Goal: Task Accomplishment & Management: Use online tool/utility

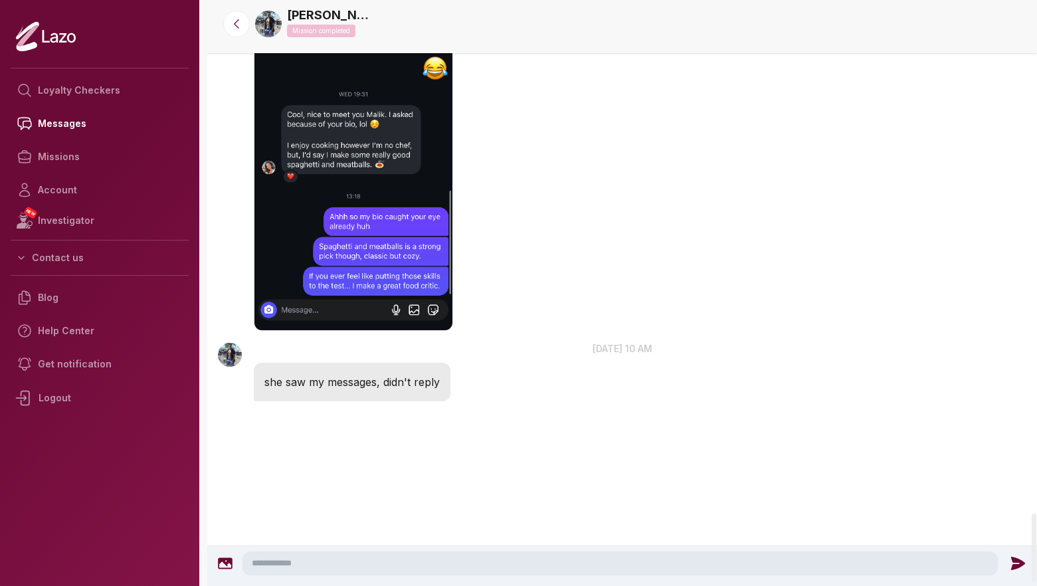
scroll to position [4477, 0]
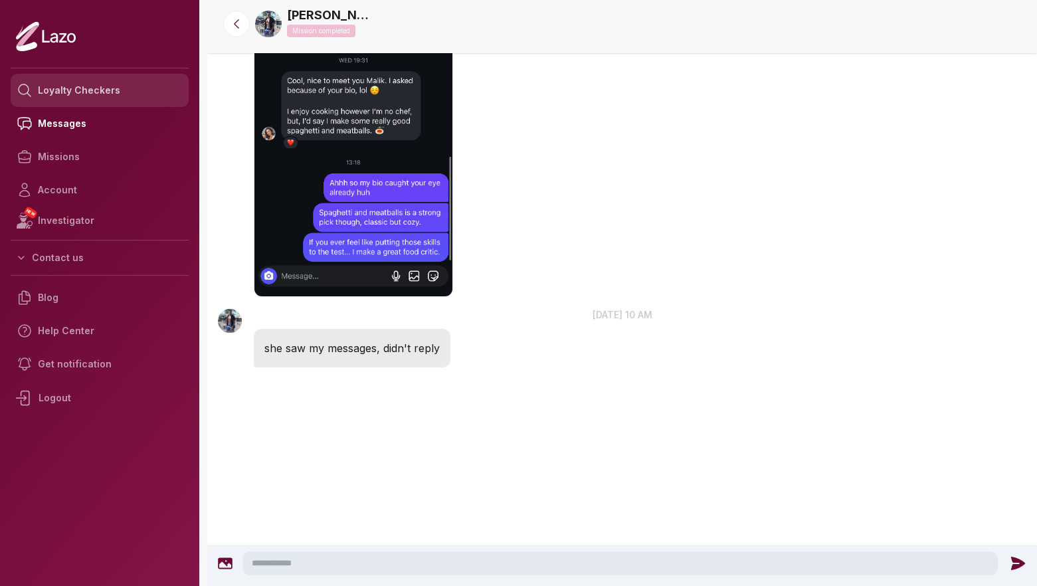
click at [84, 98] on link "Loyalty Checkers" at bounding box center [100, 90] width 178 height 33
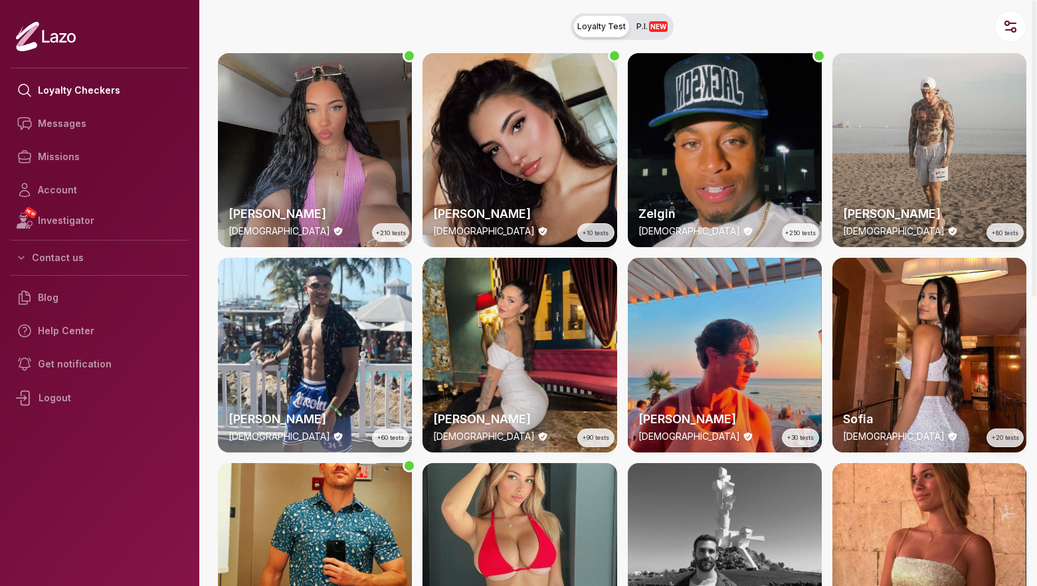
click at [653, 30] on span "NEW" at bounding box center [658, 26] width 19 height 11
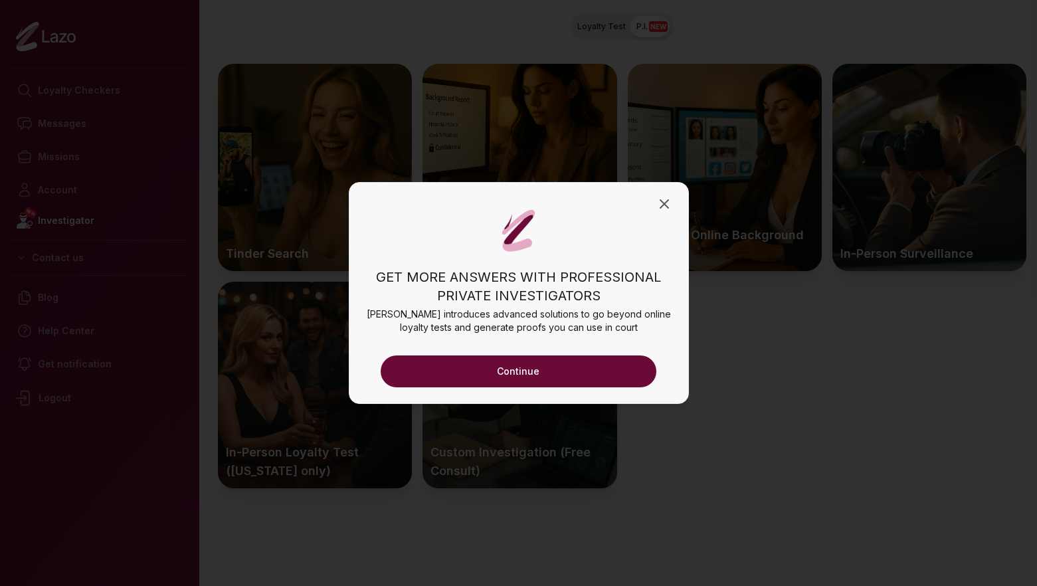
click at [528, 381] on button "Continue" at bounding box center [519, 372] width 276 height 32
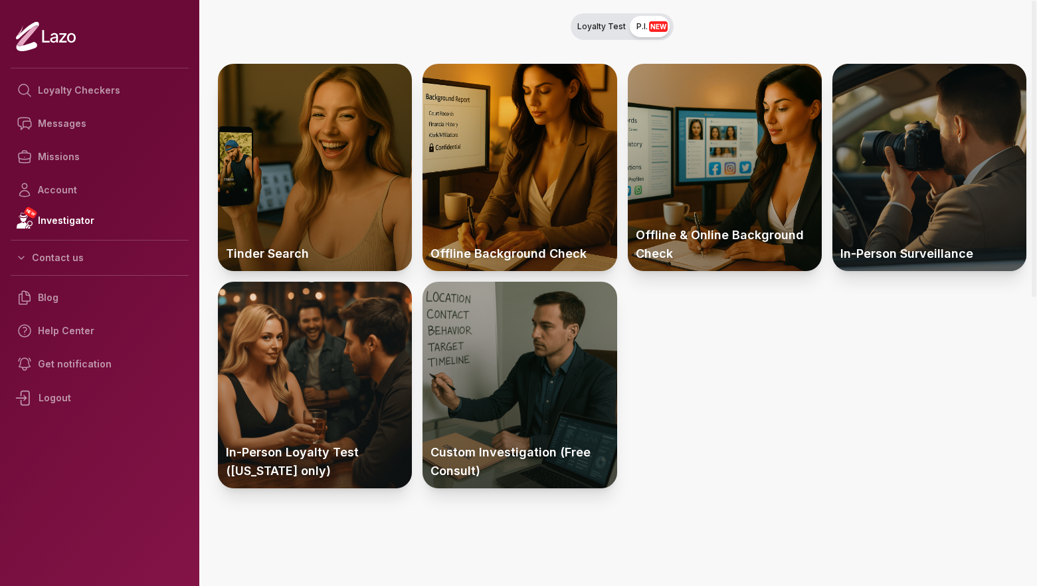
click at [872, 179] on div at bounding box center [930, 167] width 194 height 207
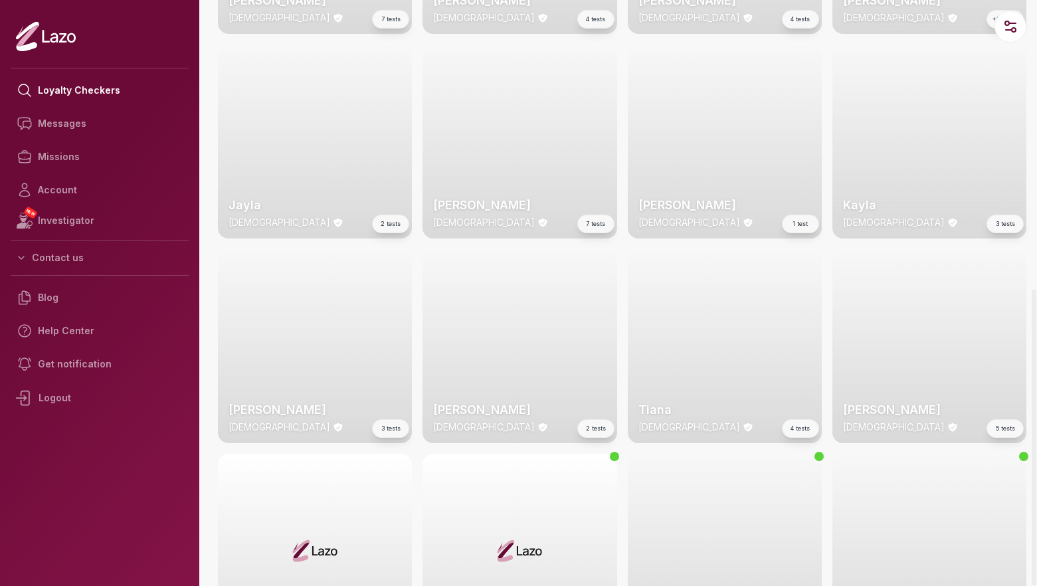
scroll to position [2104, 0]
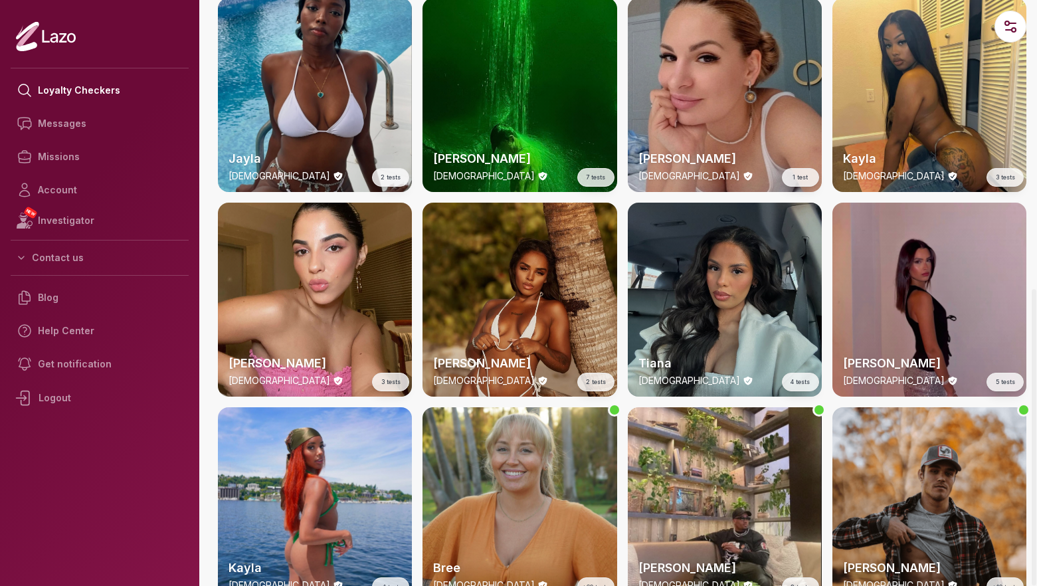
click at [738, 252] on div "Tiana [DEMOGRAPHIC_DATA] 4 tests" at bounding box center [725, 300] width 194 height 194
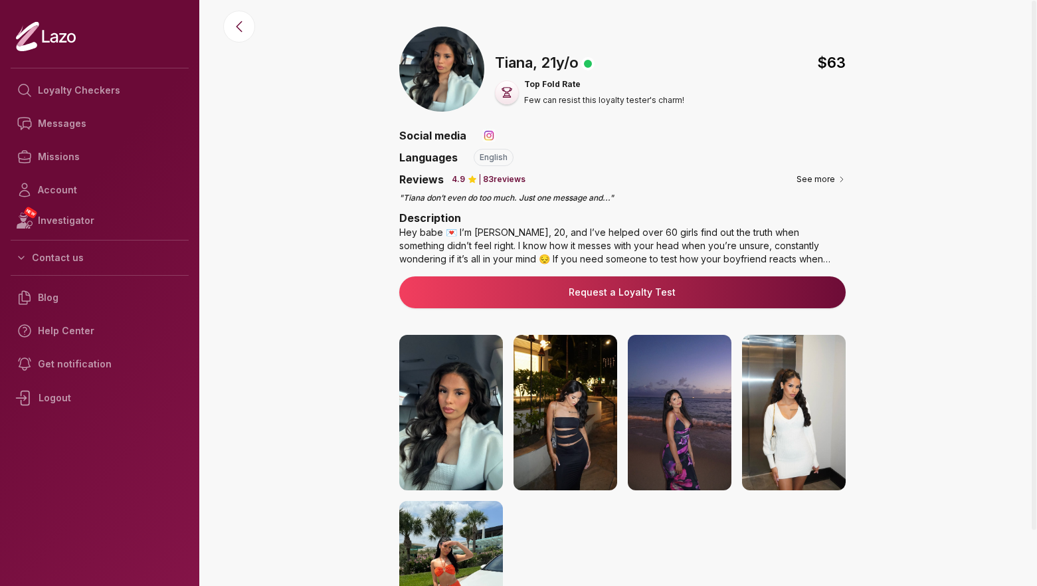
scroll to position [145, 0]
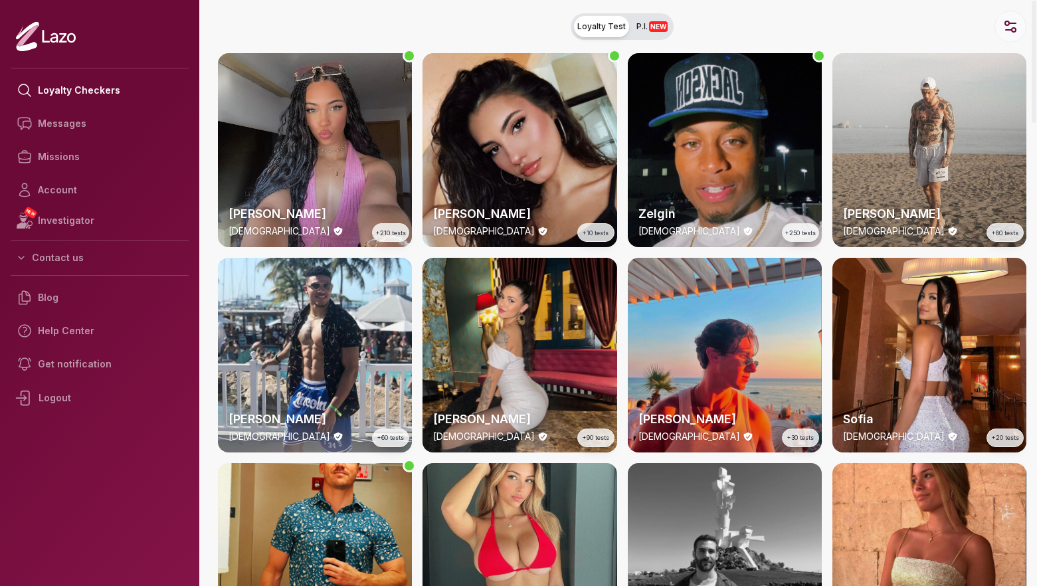
click at [1013, 29] on icon "button" at bounding box center [1011, 27] width 16 height 16
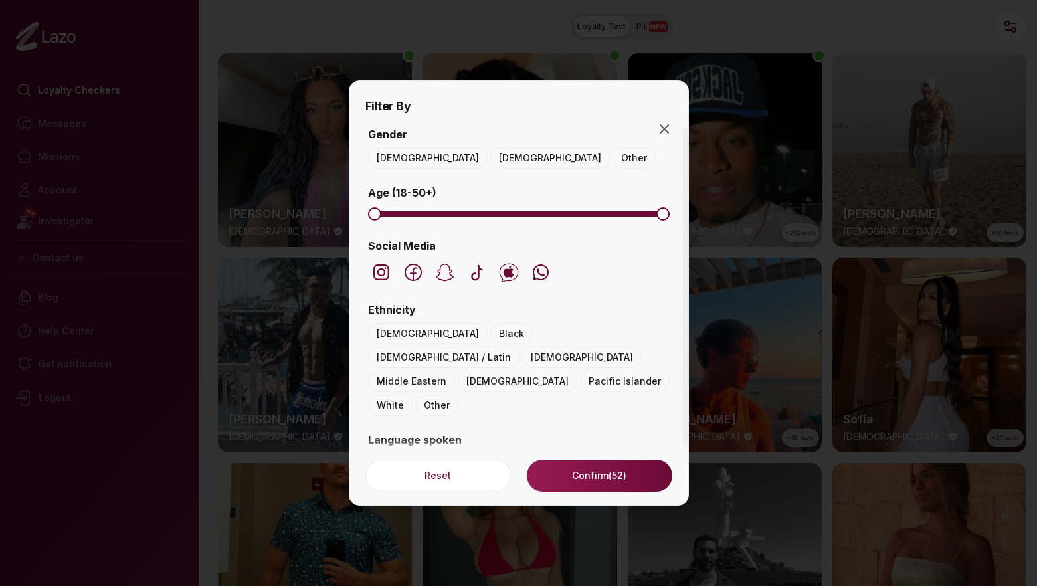
click at [490, 161] on button "[DEMOGRAPHIC_DATA]" at bounding box center [550, 158] width 120 height 21
click at [382, 274] on icon "button" at bounding box center [381, 272] width 16 height 16
click at [520, 347] on button "[DEMOGRAPHIC_DATA] / Latin" at bounding box center [444, 357] width 152 height 21
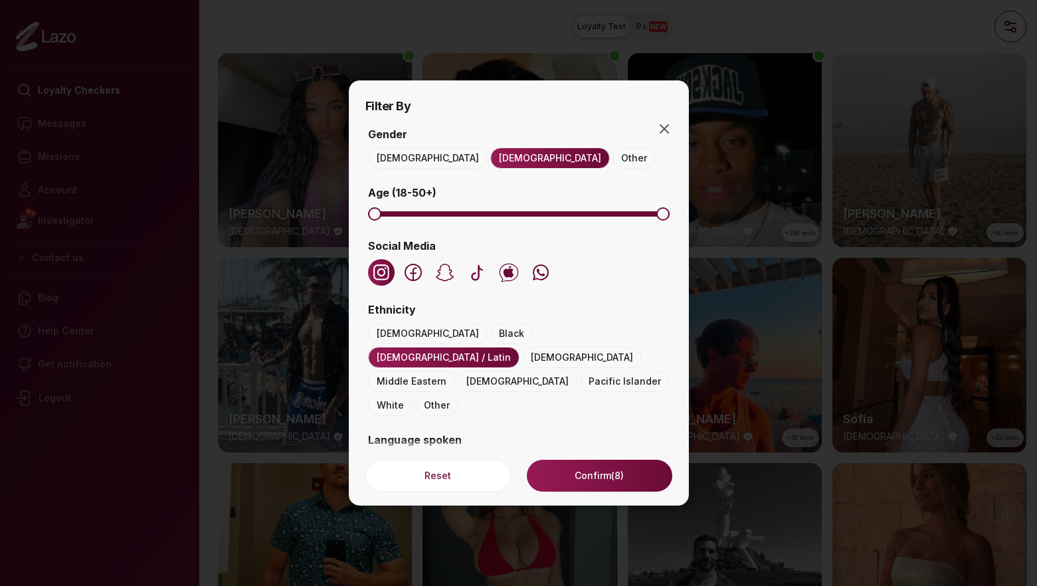
click at [452, 443] on div "Reset Confirm (8)" at bounding box center [519, 472] width 339 height 66
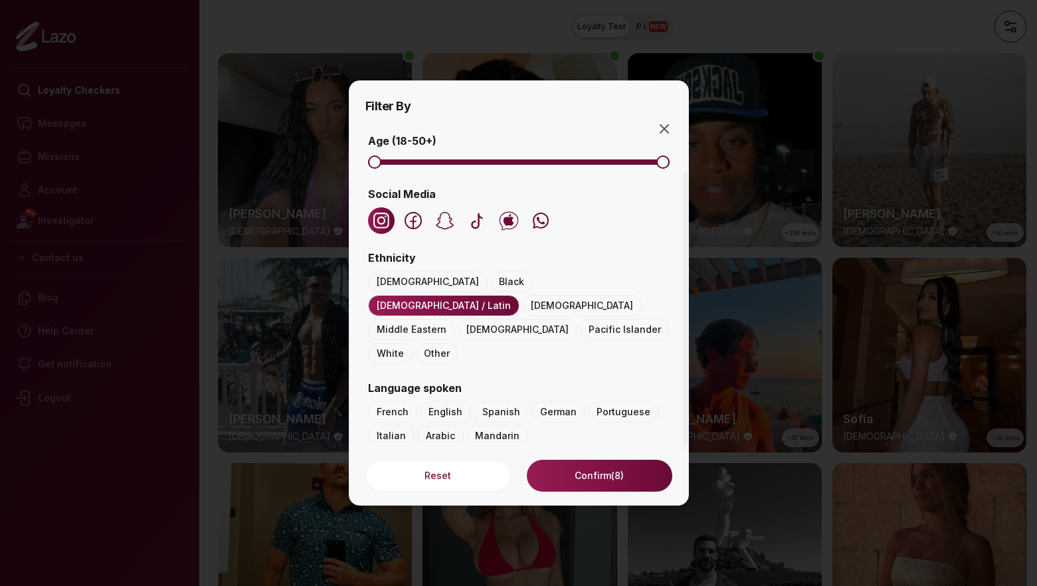
scroll to position [64, 0]
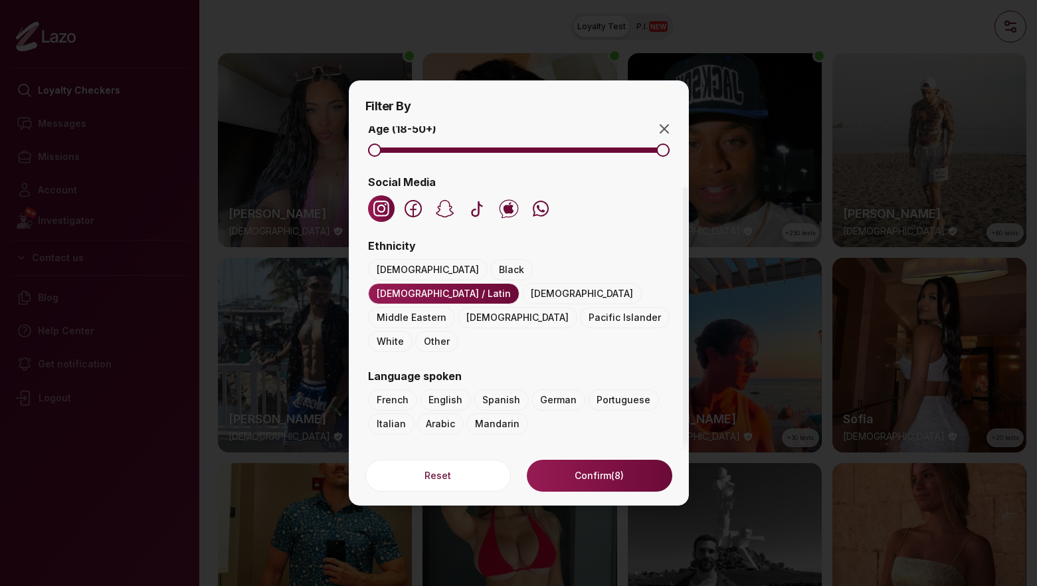
click at [441, 389] on button "English" at bounding box center [445, 399] width 51 height 21
click at [571, 465] on button "Confirm (8)" at bounding box center [599, 476] width 145 height 32
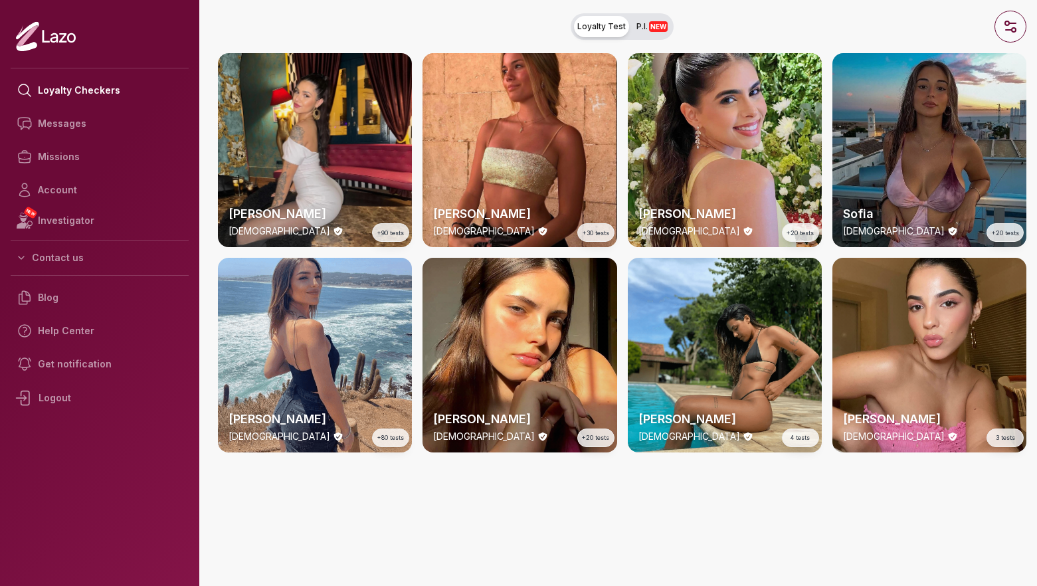
click at [1004, 24] on icon "button" at bounding box center [1011, 27] width 16 height 16
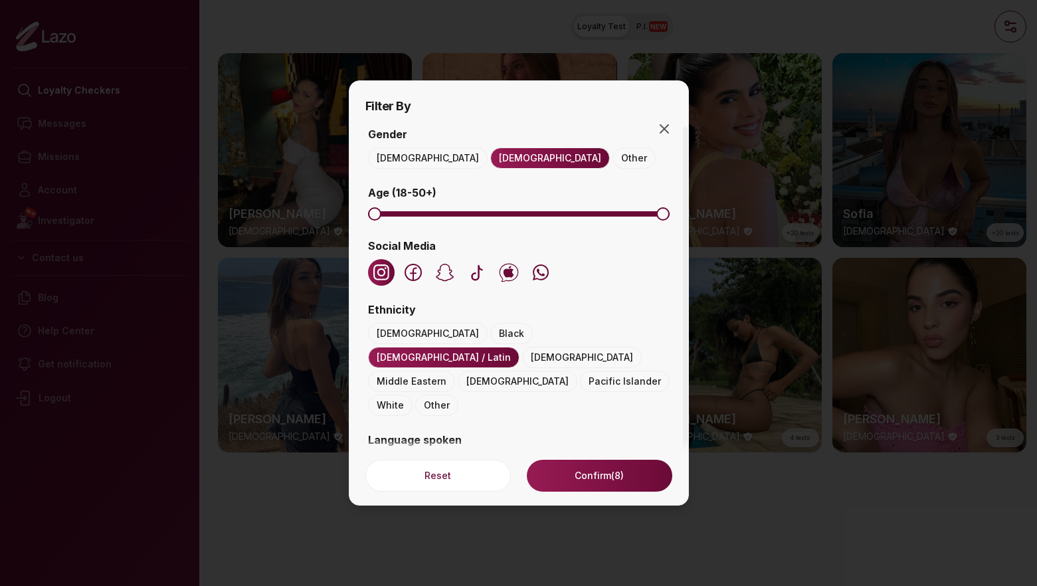
click at [490, 335] on button "Black" at bounding box center [511, 333] width 43 height 21
click at [522, 371] on button "[DEMOGRAPHIC_DATA]" at bounding box center [518, 381] width 120 height 21
click at [593, 473] on button "Confirm (20)" at bounding box center [599, 476] width 145 height 32
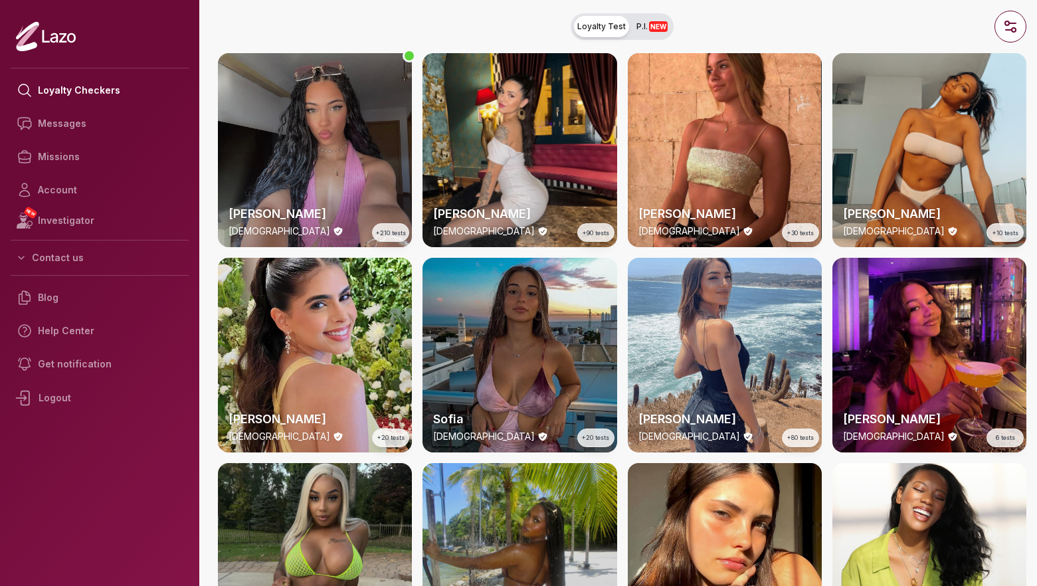
click at [341, 117] on div "[PERSON_NAME] [DEMOGRAPHIC_DATA] +210 tests" at bounding box center [315, 150] width 194 height 194
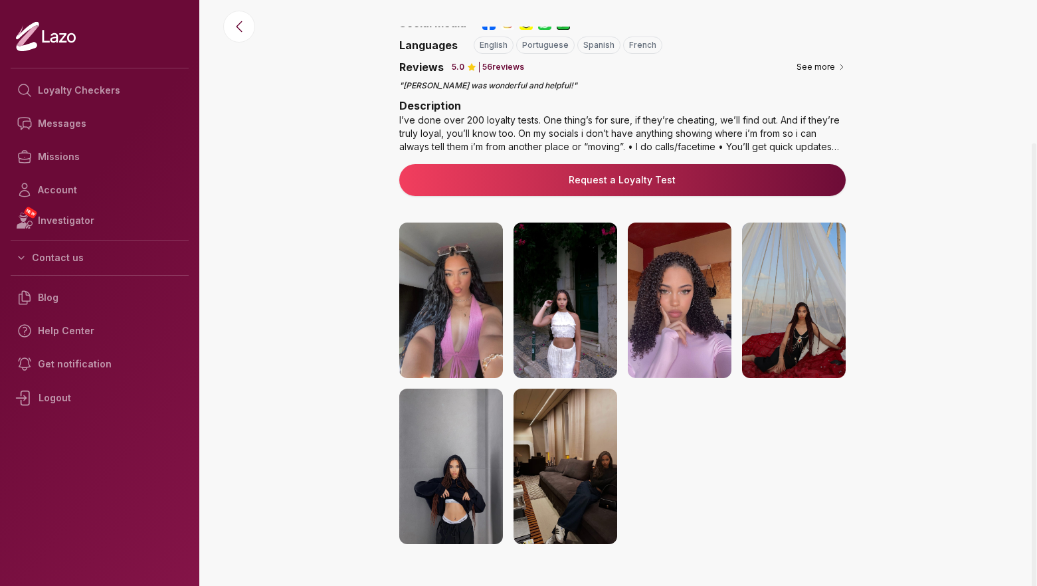
scroll to position [145, 0]
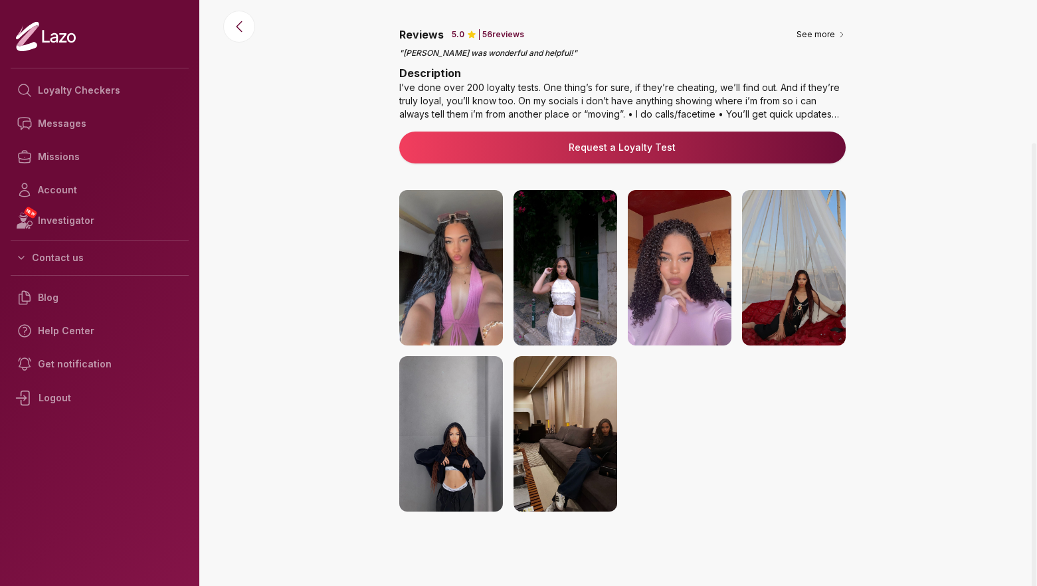
click at [455, 225] on img at bounding box center [451, 267] width 104 height 155
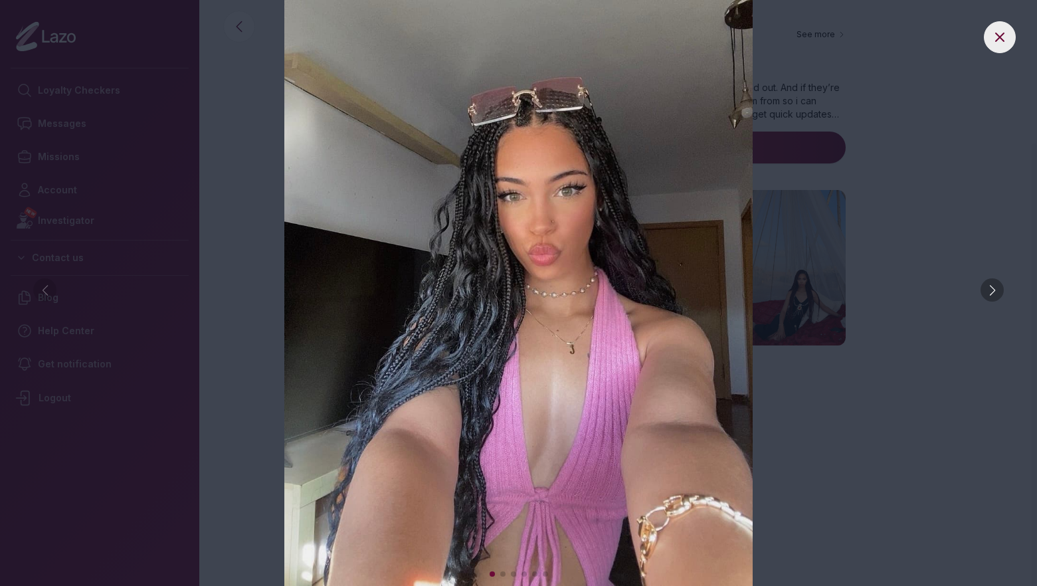
click at [989, 292] on div at bounding box center [992, 289] width 23 height 23
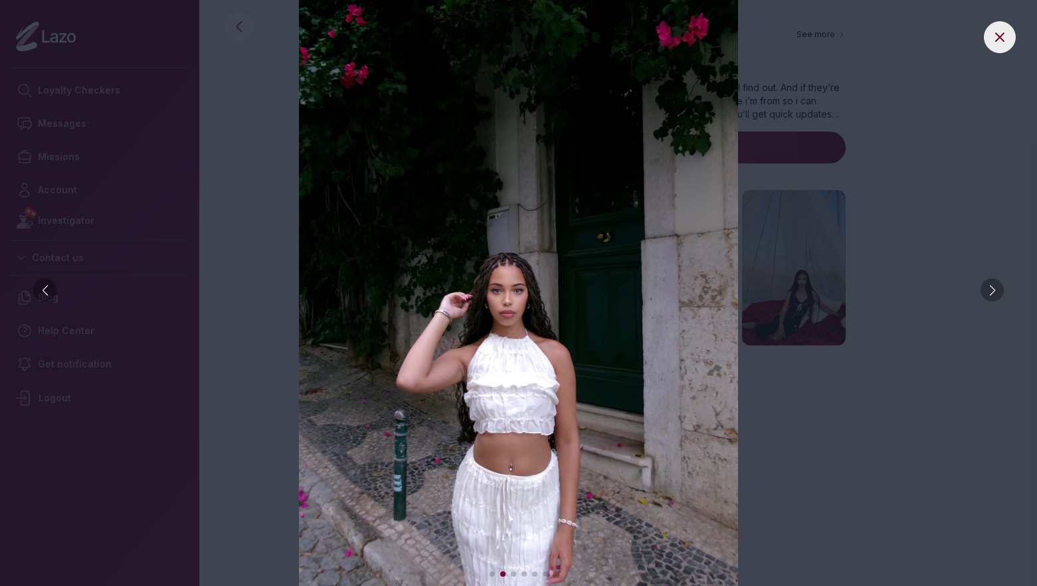
click at [989, 292] on div at bounding box center [992, 289] width 23 height 23
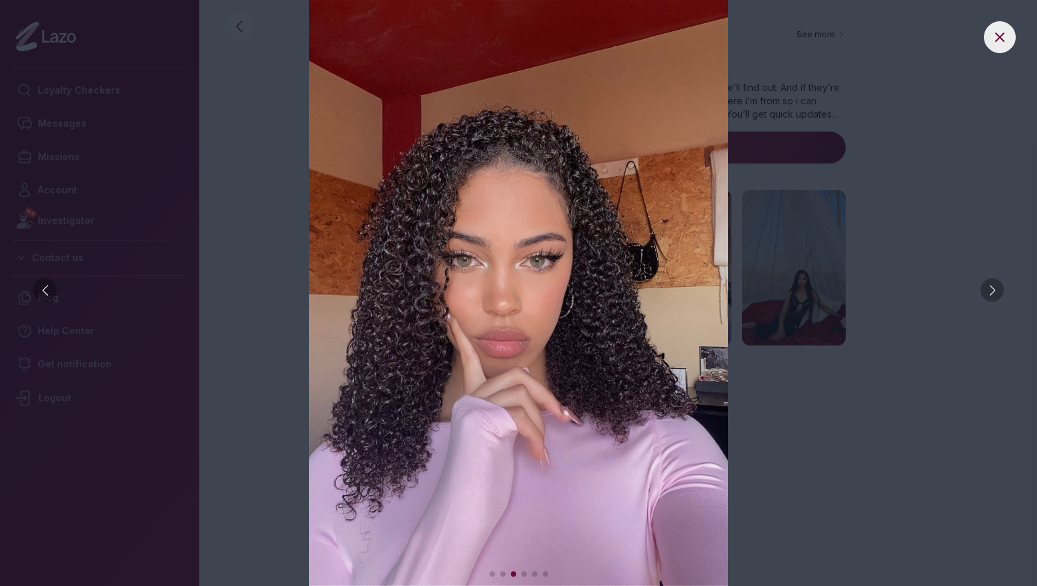
click at [991, 293] on div at bounding box center [992, 289] width 23 height 23
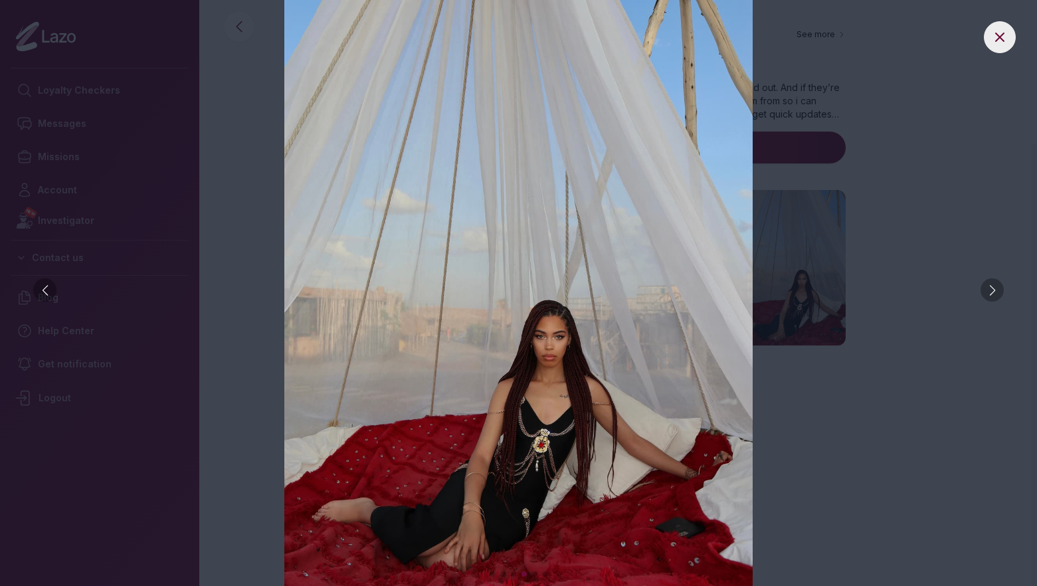
click at [991, 293] on div at bounding box center [992, 289] width 23 height 23
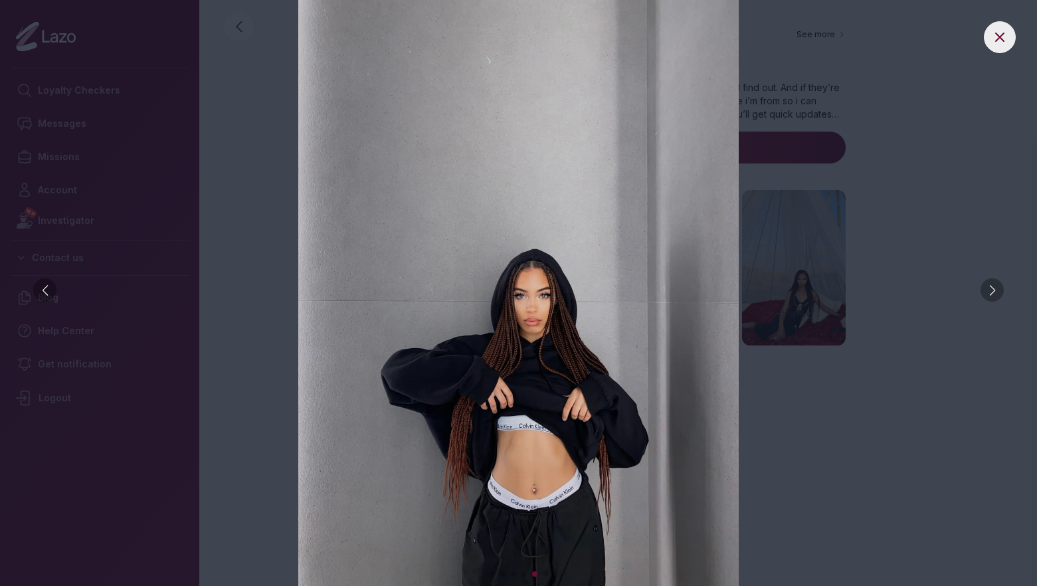
click at [960, 225] on img at bounding box center [519, 293] width 984 height 586
click at [1009, 57] on img at bounding box center [519, 293] width 984 height 586
click at [1007, 33] on icon at bounding box center [1000, 37] width 16 height 16
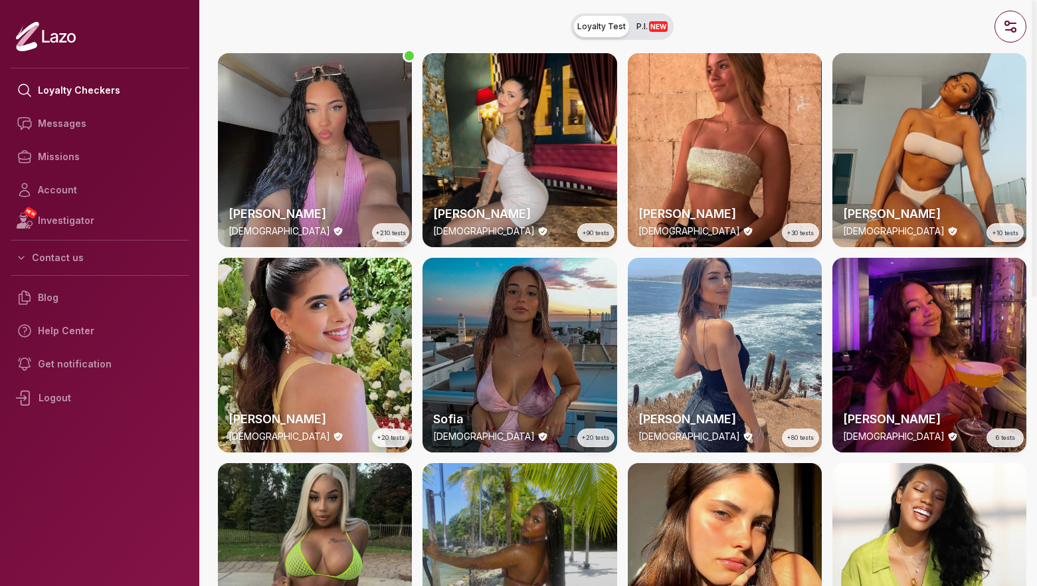
click at [870, 351] on div "[PERSON_NAME] [DEMOGRAPHIC_DATA] 6 tests" at bounding box center [930, 355] width 194 height 194
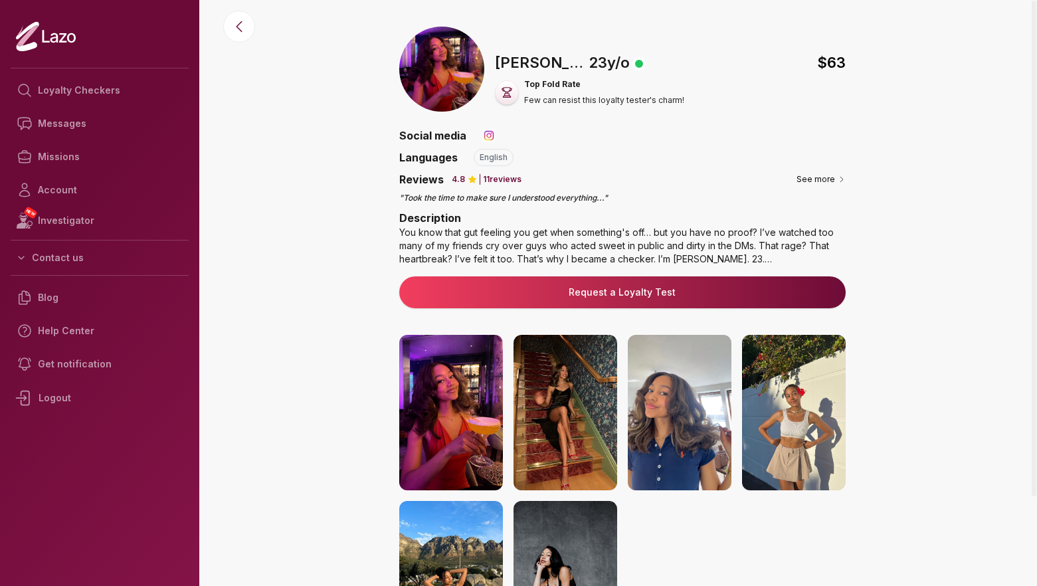
click at [464, 432] on img at bounding box center [451, 412] width 104 height 155
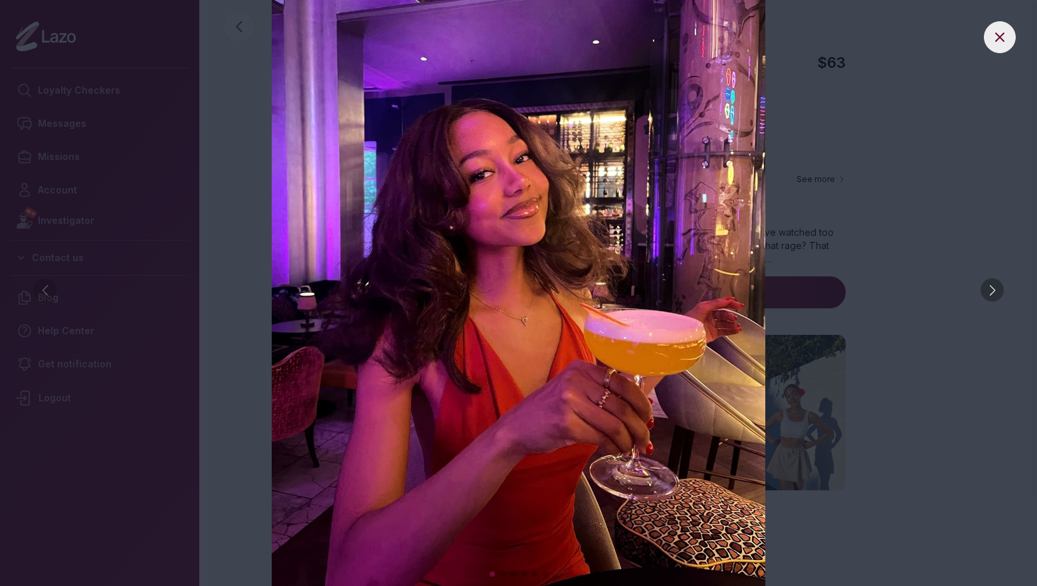
click at [997, 296] on div at bounding box center [992, 289] width 23 height 23
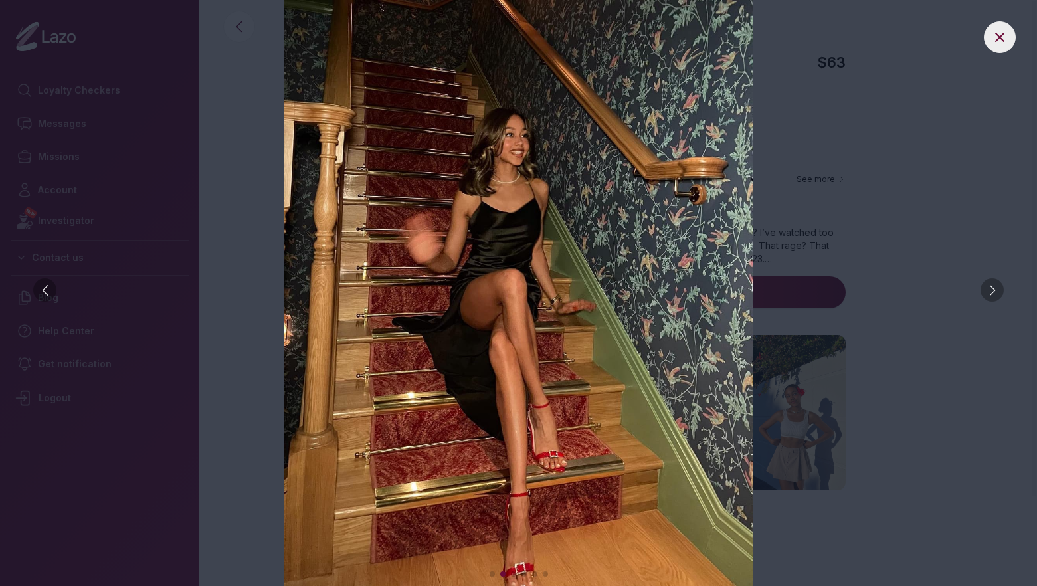
click at [997, 296] on div at bounding box center [992, 289] width 23 height 23
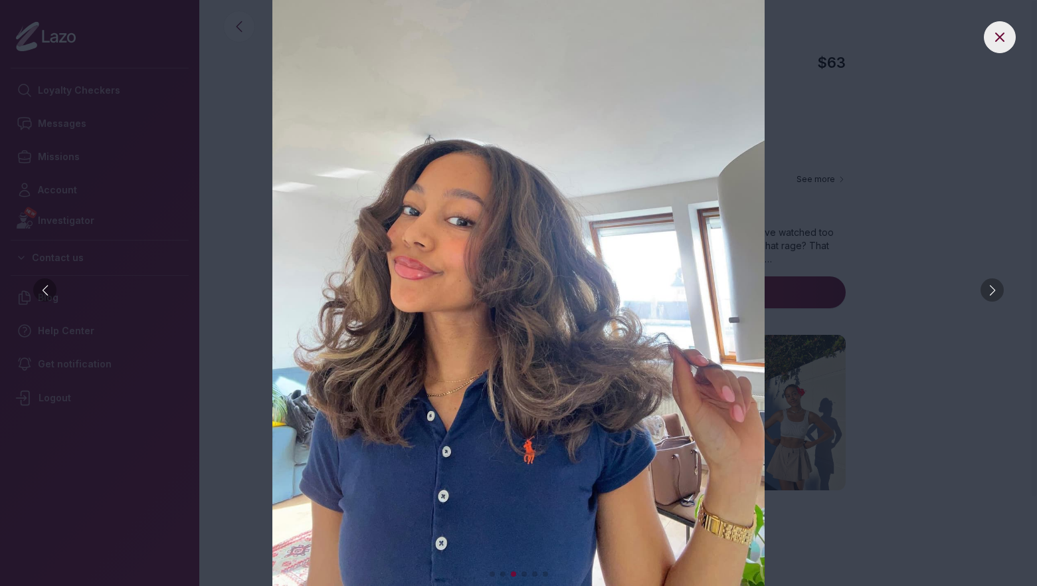
click at [997, 296] on div at bounding box center [992, 289] width 23 height 23
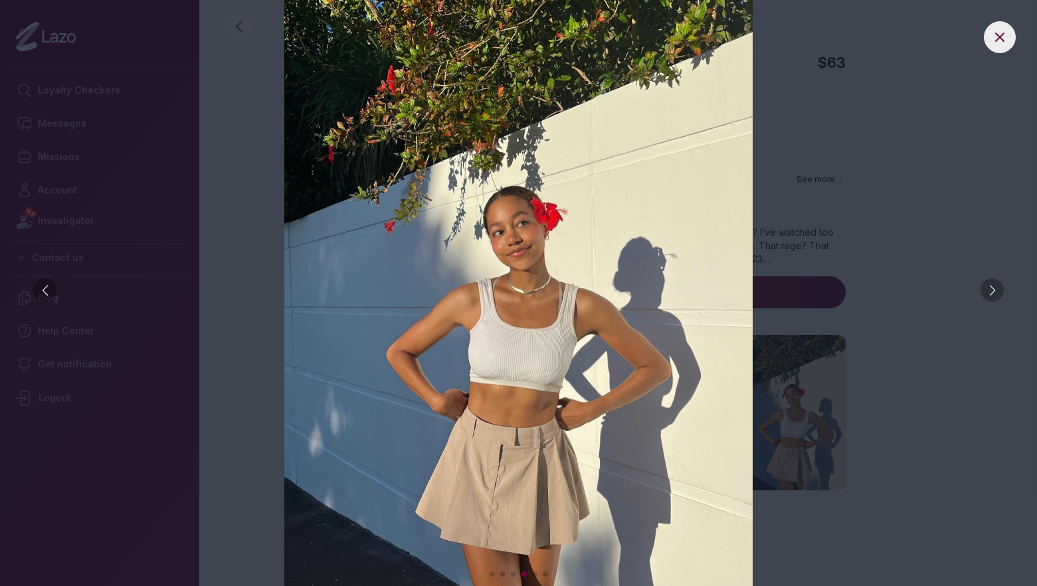
click at [997, 296] on div at bounding box center [992, 289] width 23 height 23
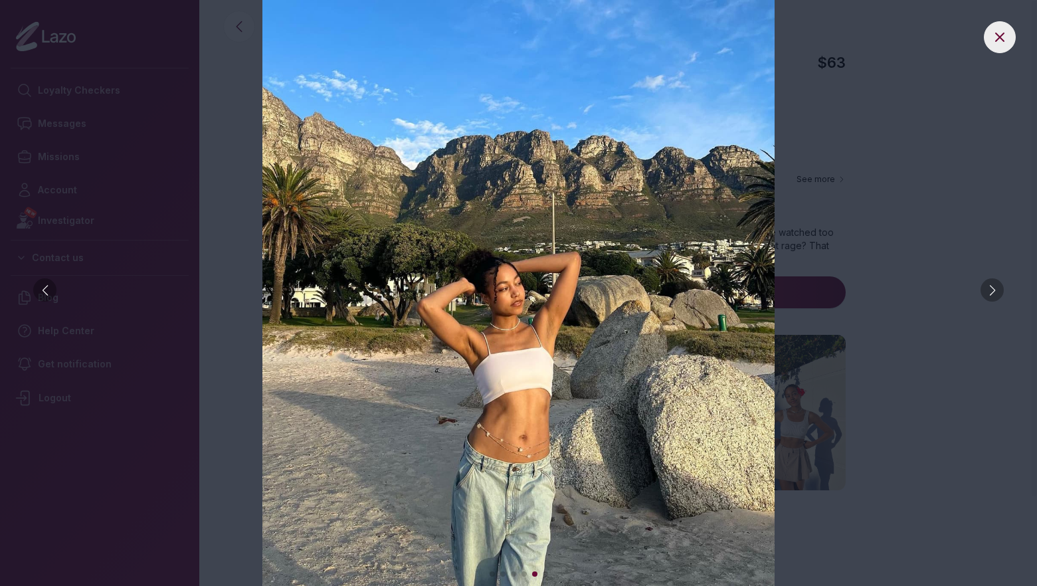
click at [997, 296] on div at bounding box center [992, 289] width 23 height 23
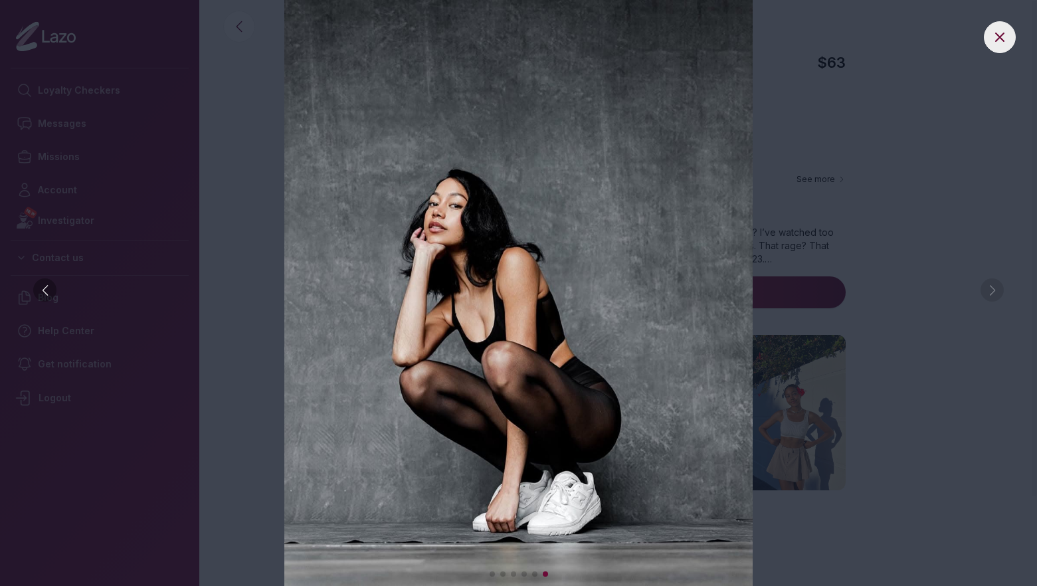
click at [997, 296] on img at bounding box center [519, 293] width 984 height 586
click at [979, 239] on img at bounding box center [519, 293] width 984 height 586
click at [1002, 47] on button at bounding box center [1000, 37] width 32 height 32
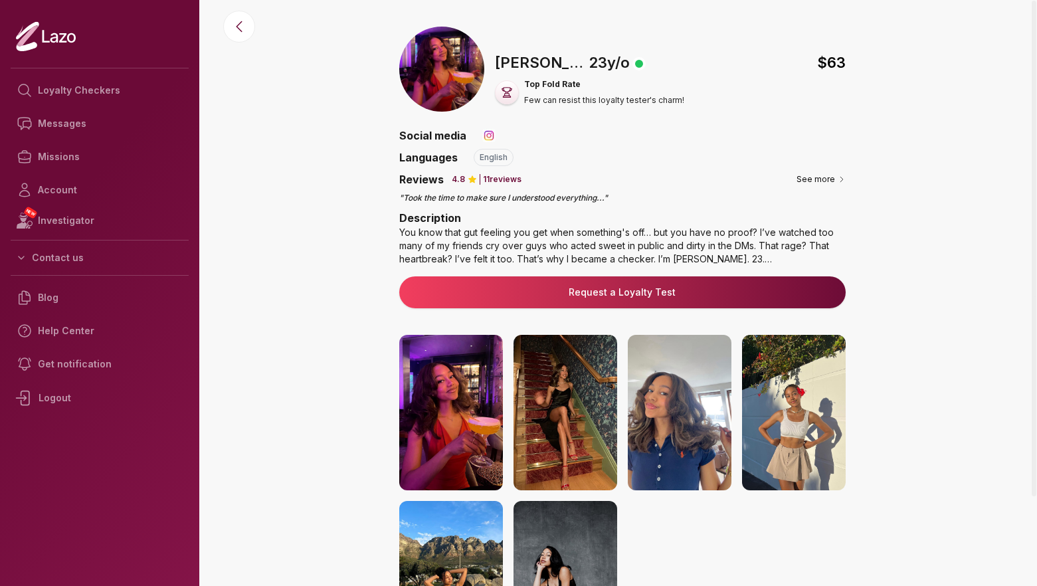
click at [629, 298] on link "Request a Loyalty Test" at bounding box center [622, 292] width 425 height 13
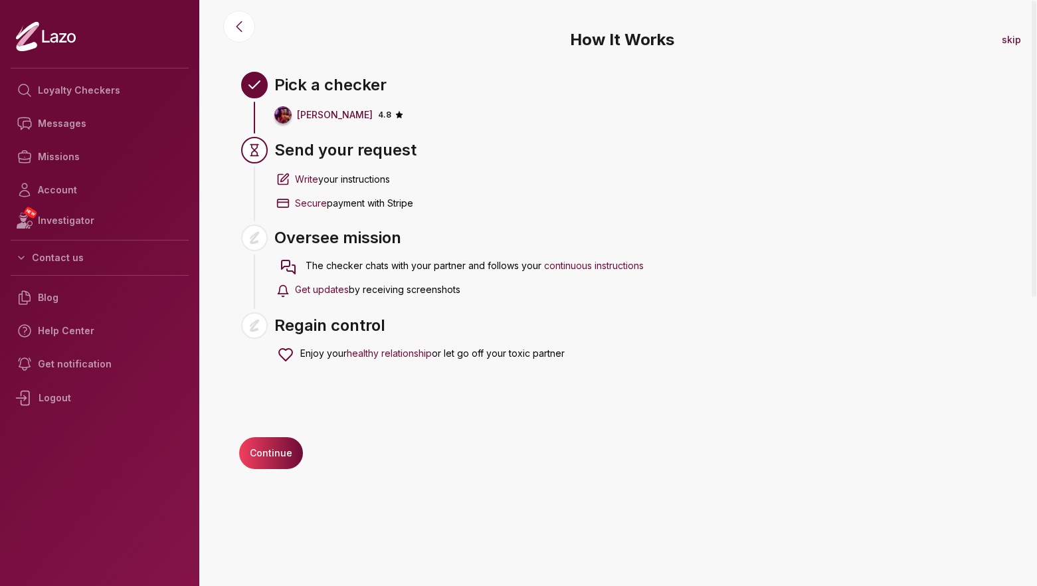
click at [271, 462] on button "Continue" at bounding box center [271, 453] width 64 height 32
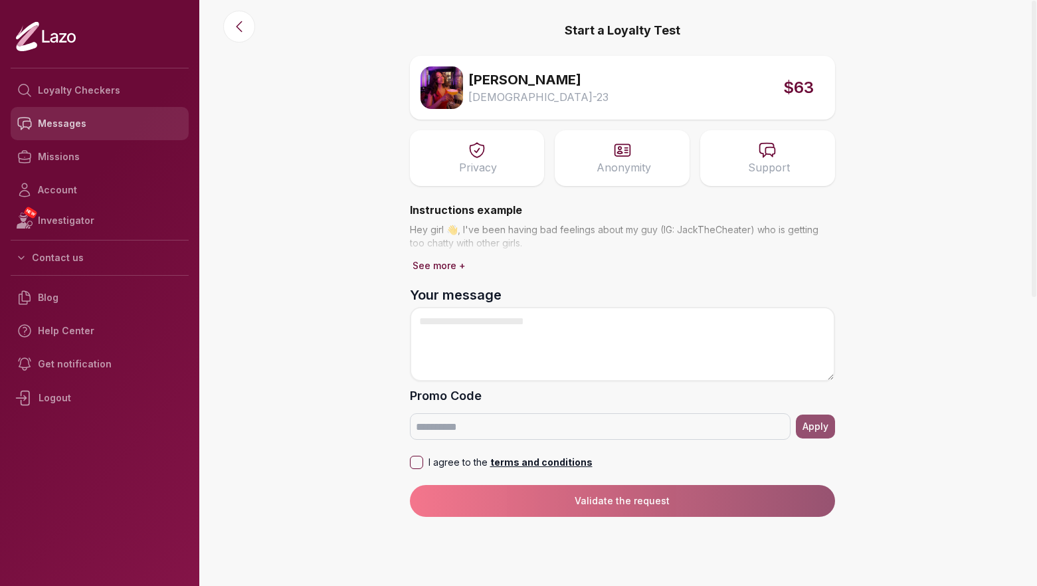
click at [84, 126] on link "Messages" at bounding box center [100, 123] width 178 height 33
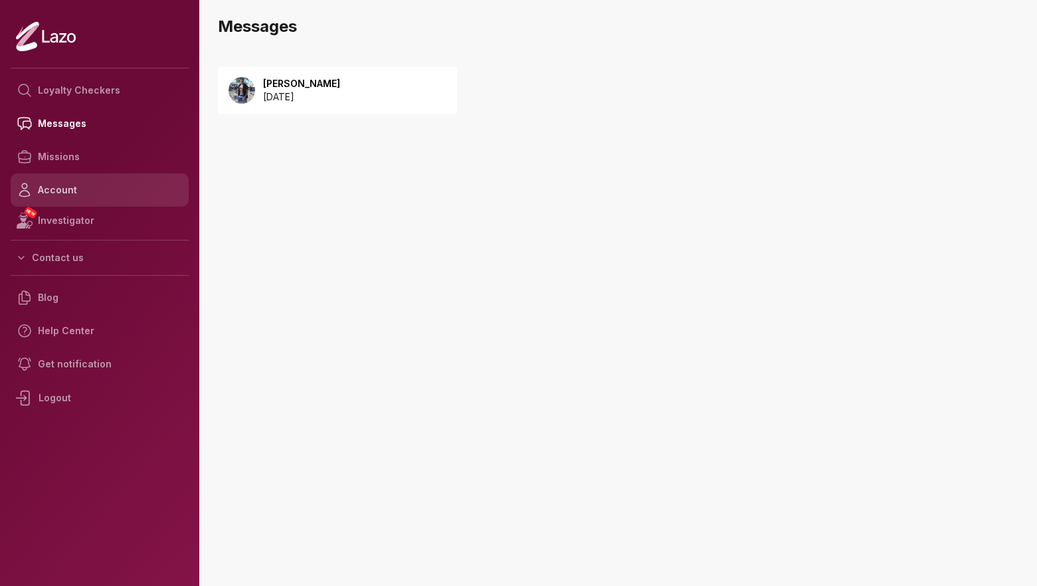
click at [84, 186] on link "Account" at bounding box center [100, 189] width 178 height 33
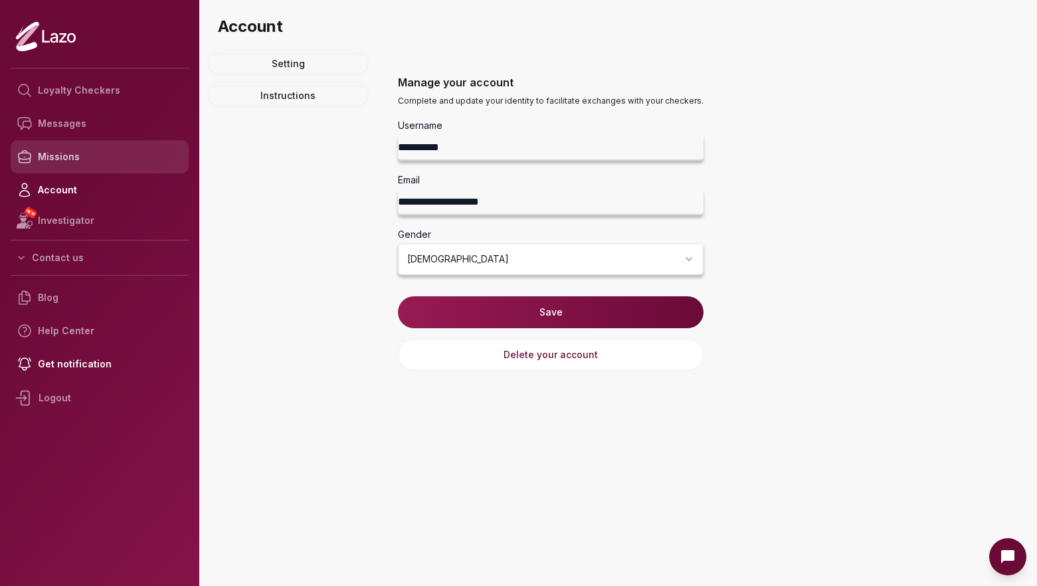
click at [84, 155] on link "Missions" at bounding box center [100, 156] width 178 height 33
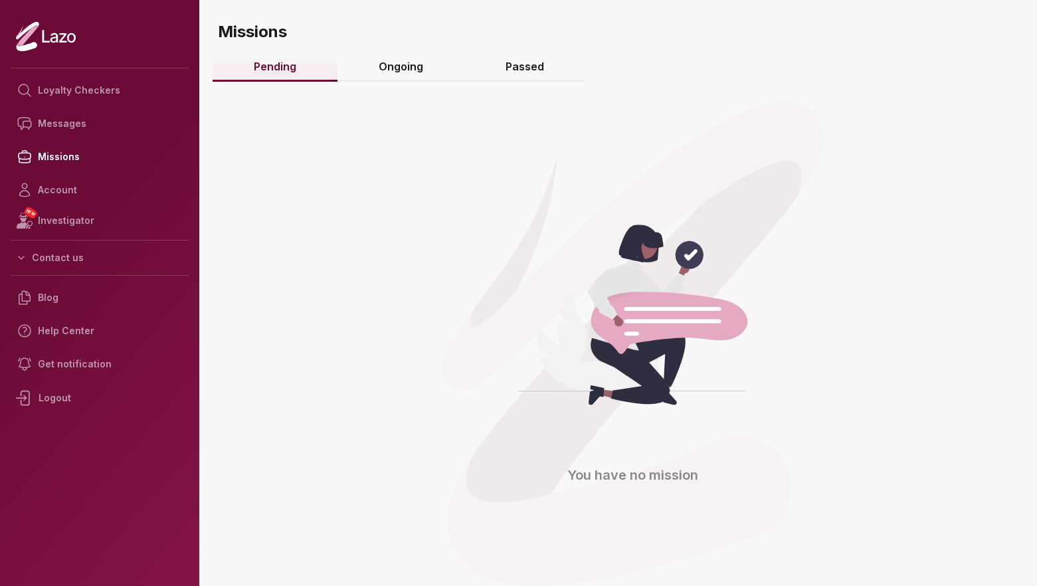
click at [494, 63] on link "Passed" at bounding box center [524, 67] width 121 height 29
